Goal: Information Seeking & Learning: Learn about a topic

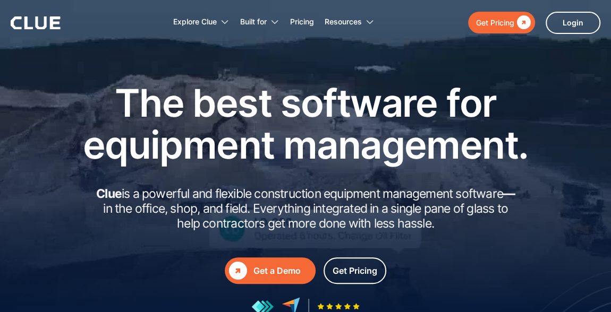
scroll to position [48, 0]
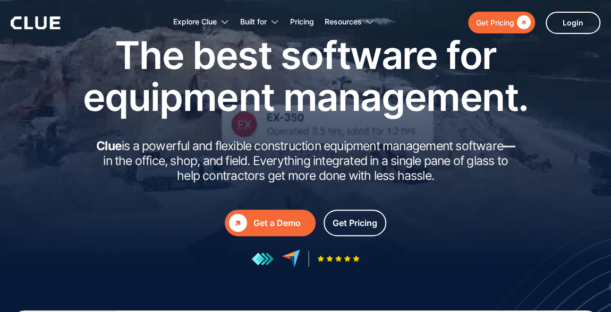
click at [274, 221] on div "Get a Demo" at bounding box center [282, 223] width 58 height 13
